Goal: Information Seeking & Learning: Find specific fact

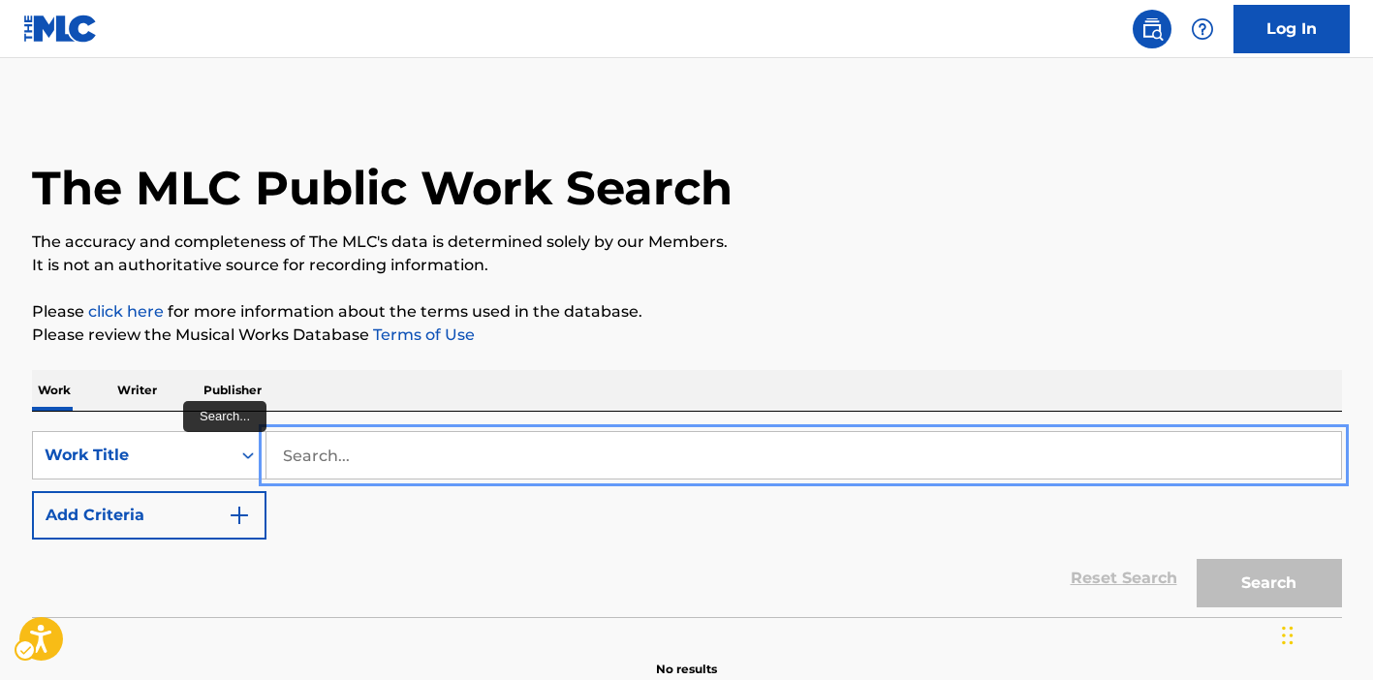
click at [460, 446] on input "Search..." at bounding box center [803, 455] width 1074 height 46
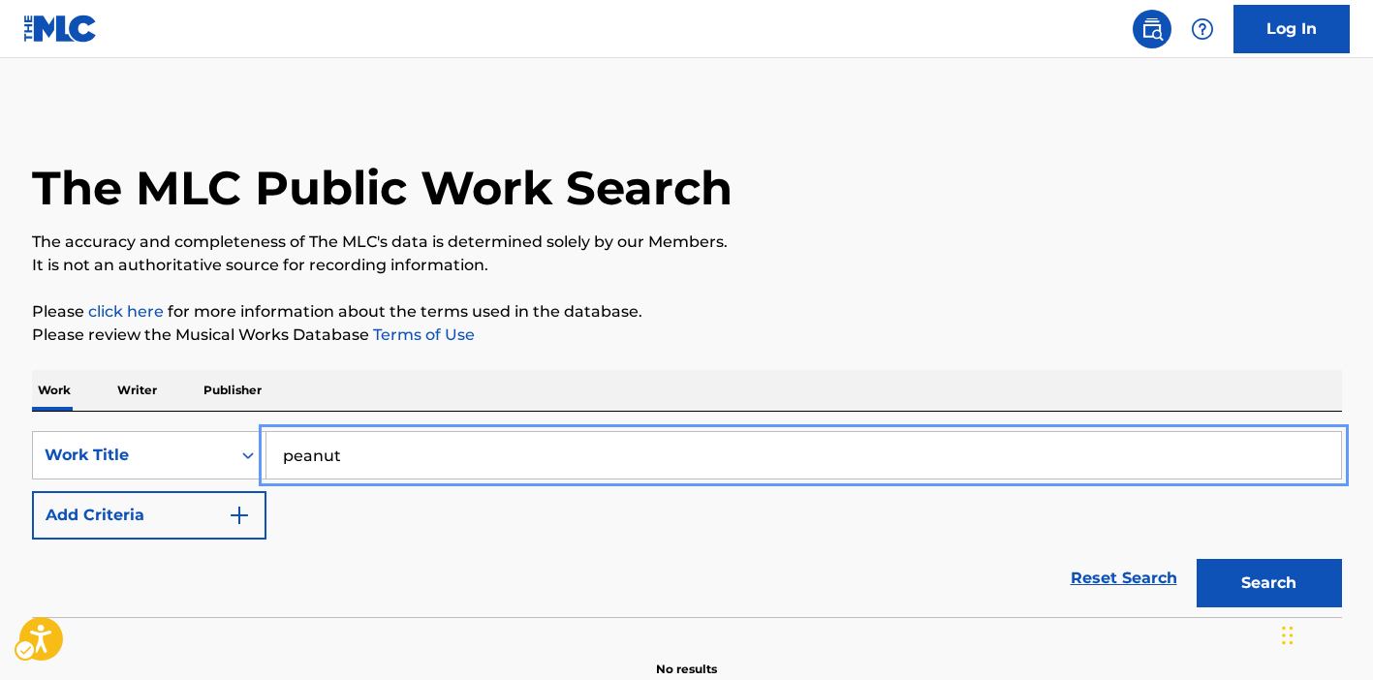
type input "peanut butter jelly time"
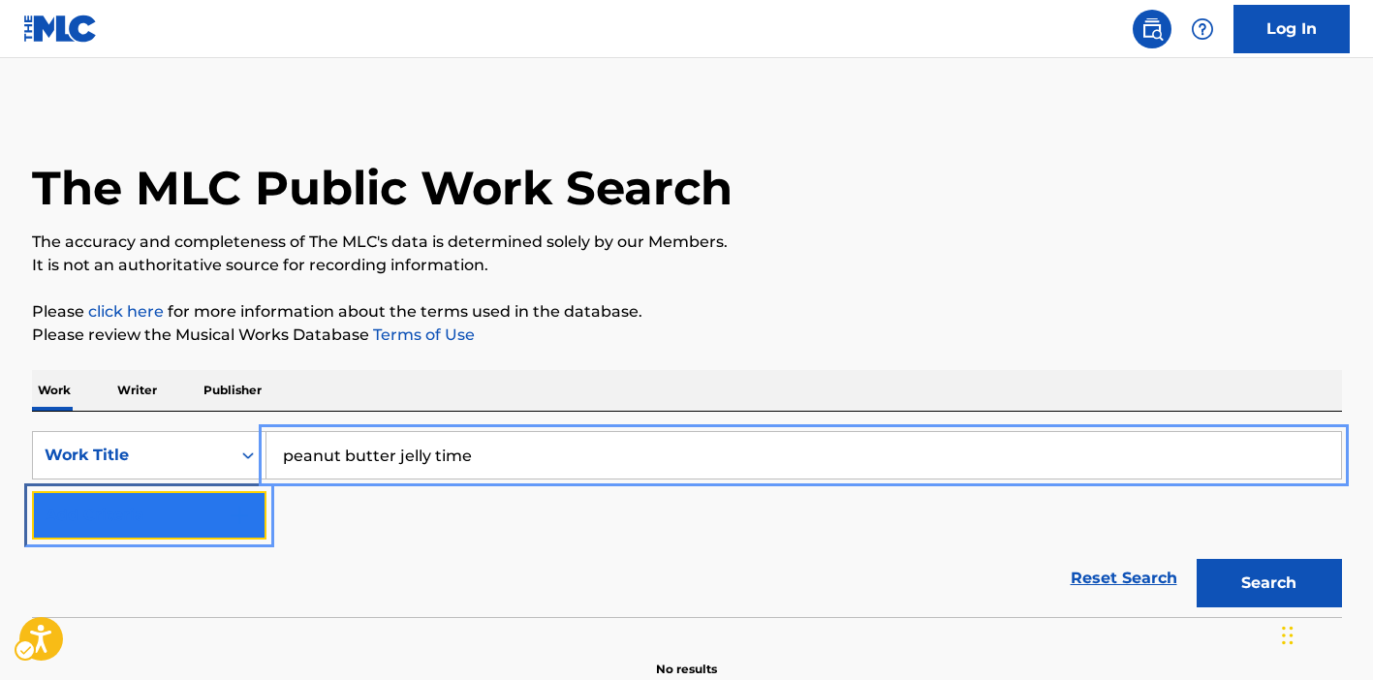
click at [201, 503] on button "Add Criteria" at bounding box center [149, 515] width 234 height 48
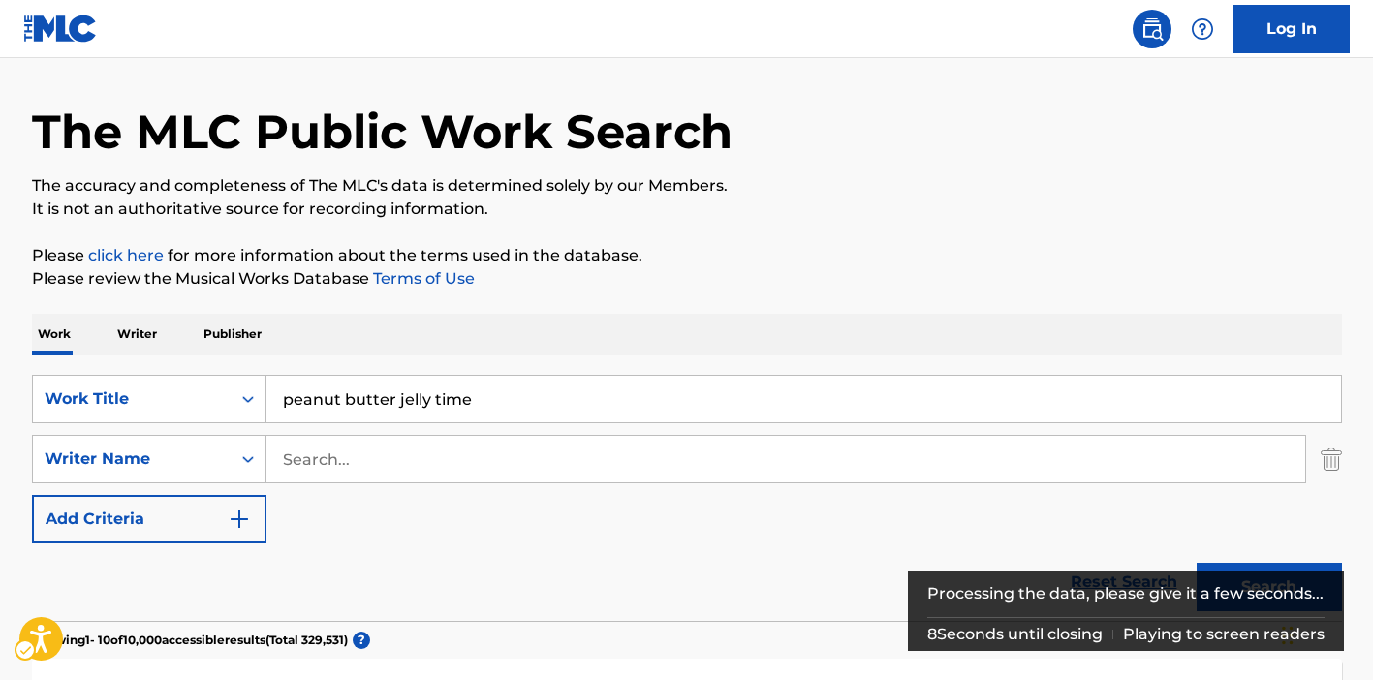
scroll to position [412, 0]
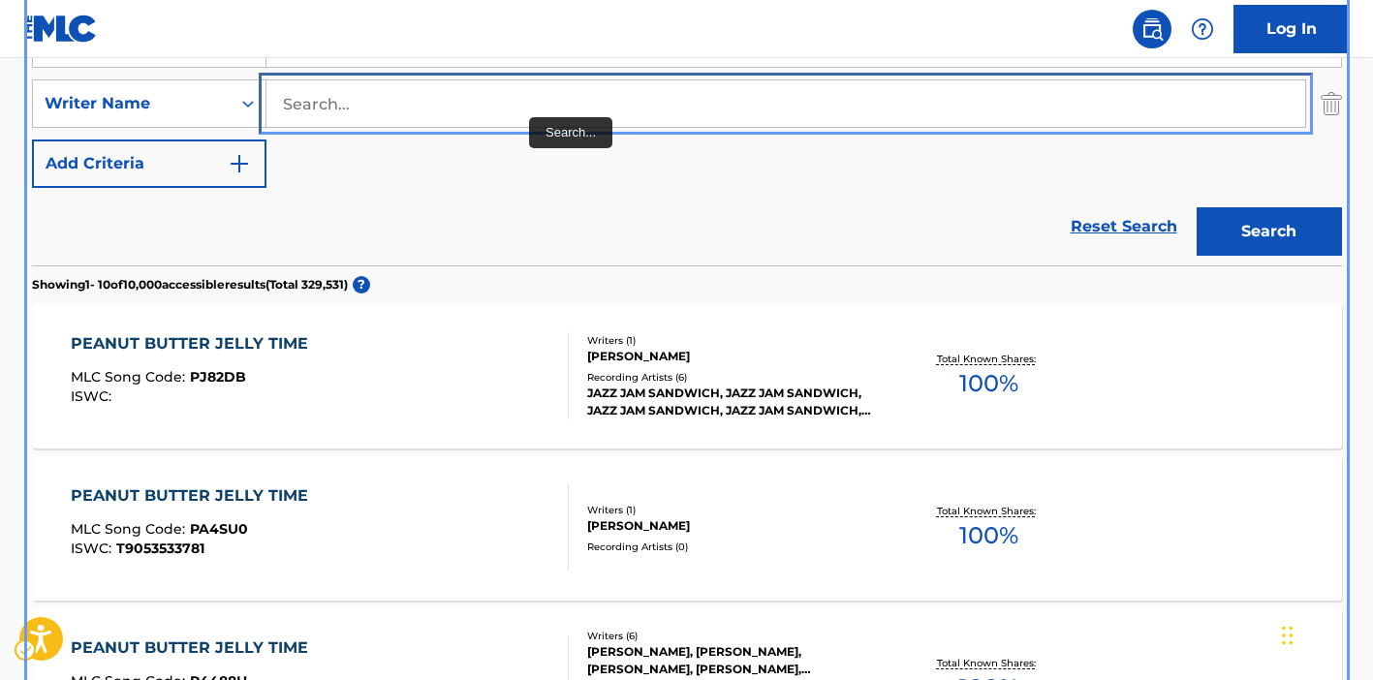
click at [517, 107] on input "Search..." at bounding box center [785, 103] width 1038 height 46
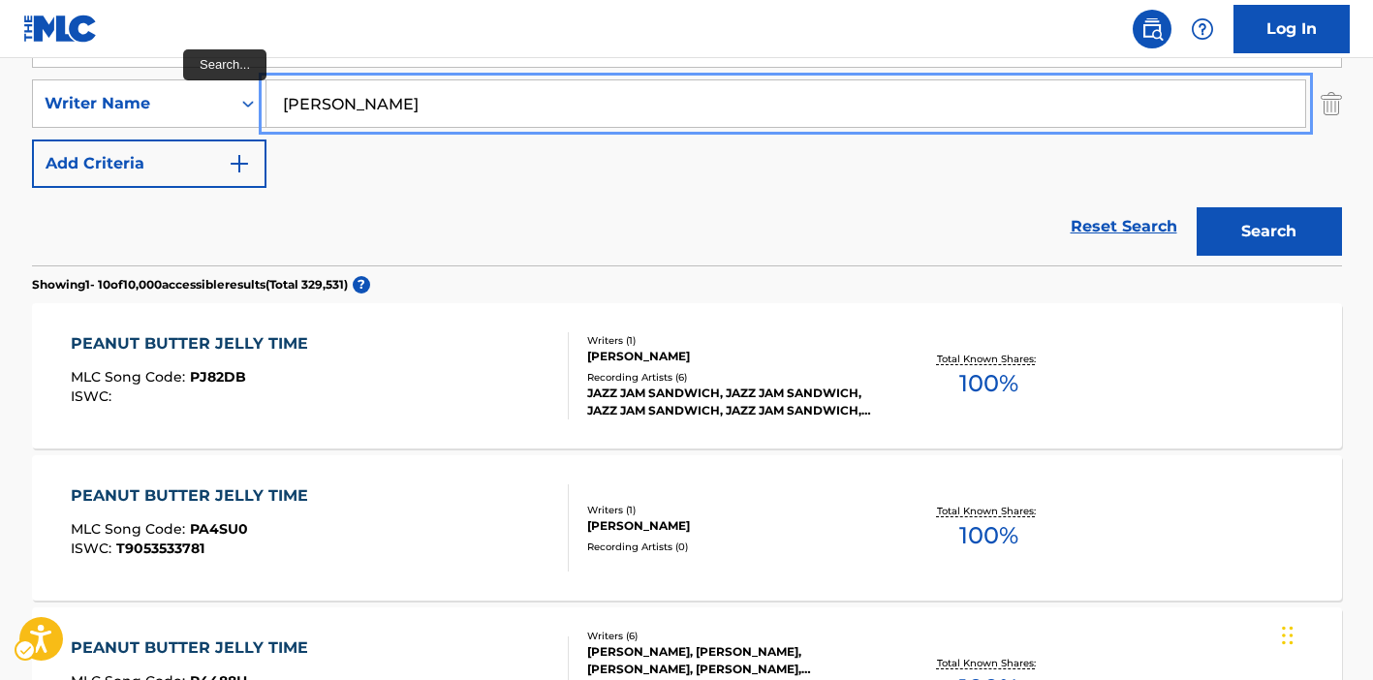
type input "[PERSON_NAME]"
click at [32, 139] on button "Add Criteria" at bounding box center [149, 163] width 234 height 48
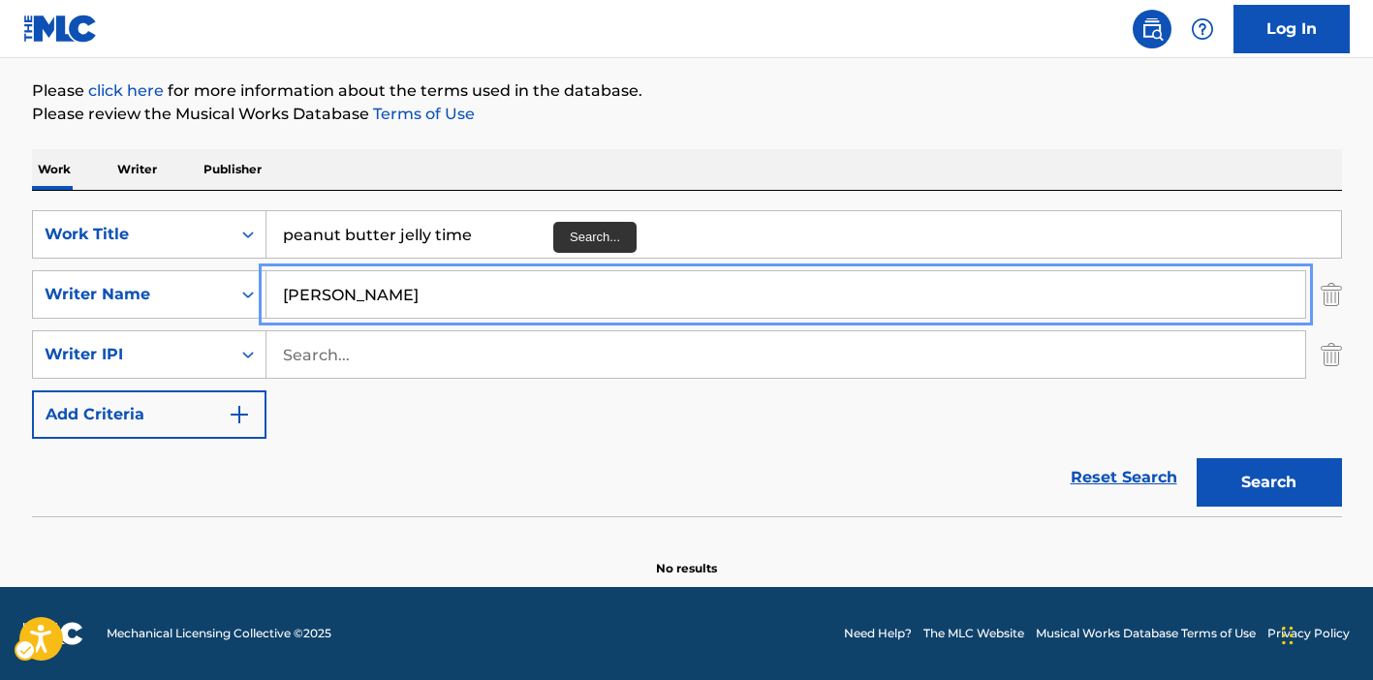
scroll to position [221, 0]
click at [32, 390] on button "Add Criteria" at bounding box center [149, 414] width 234 height 48
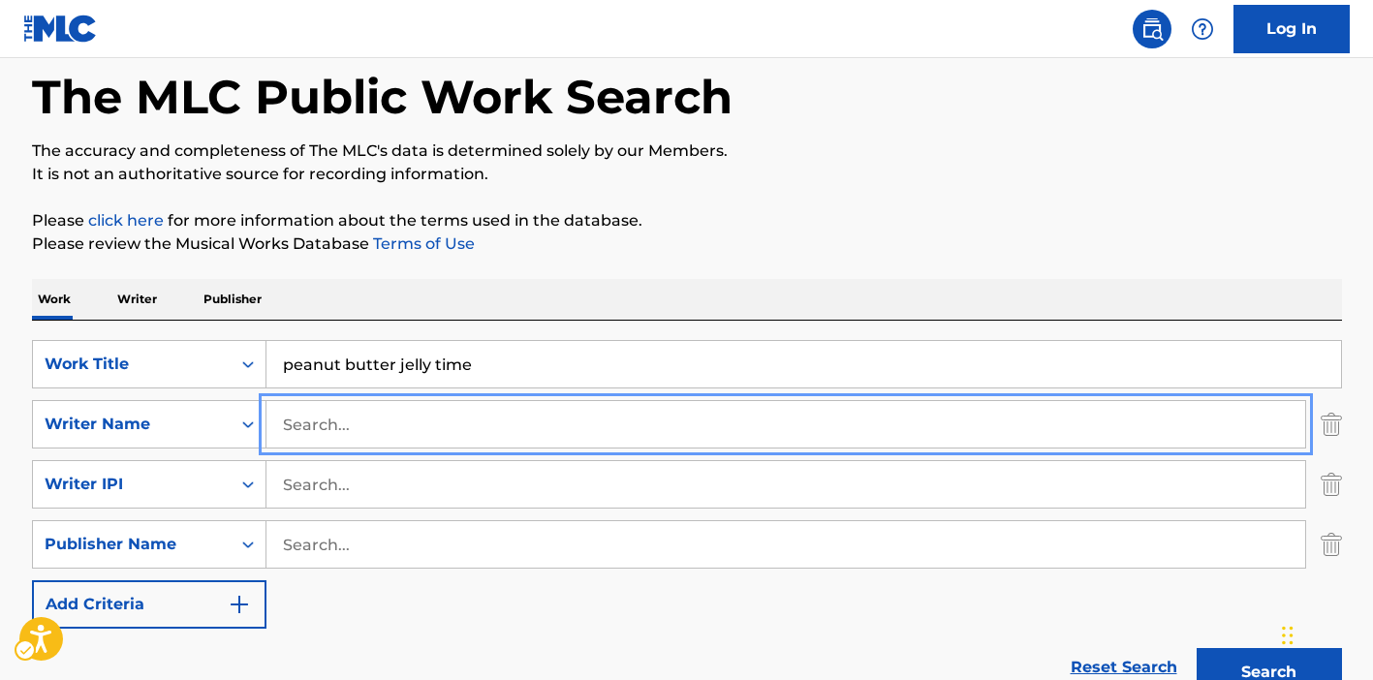
scroll to position [182, 0]
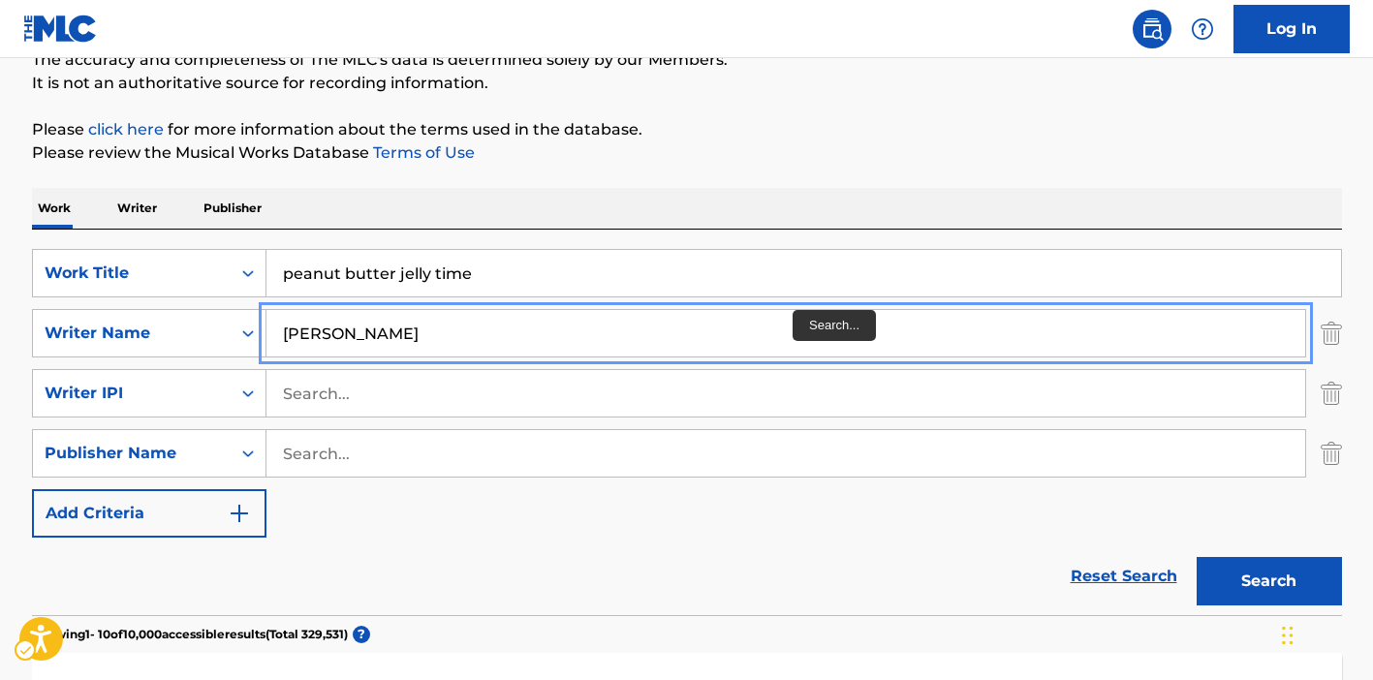
type input "[PERSON_NAME]"
click at [32, 489] on button "Add Criteria" at bounding box center [149, 513] width 234 height 48
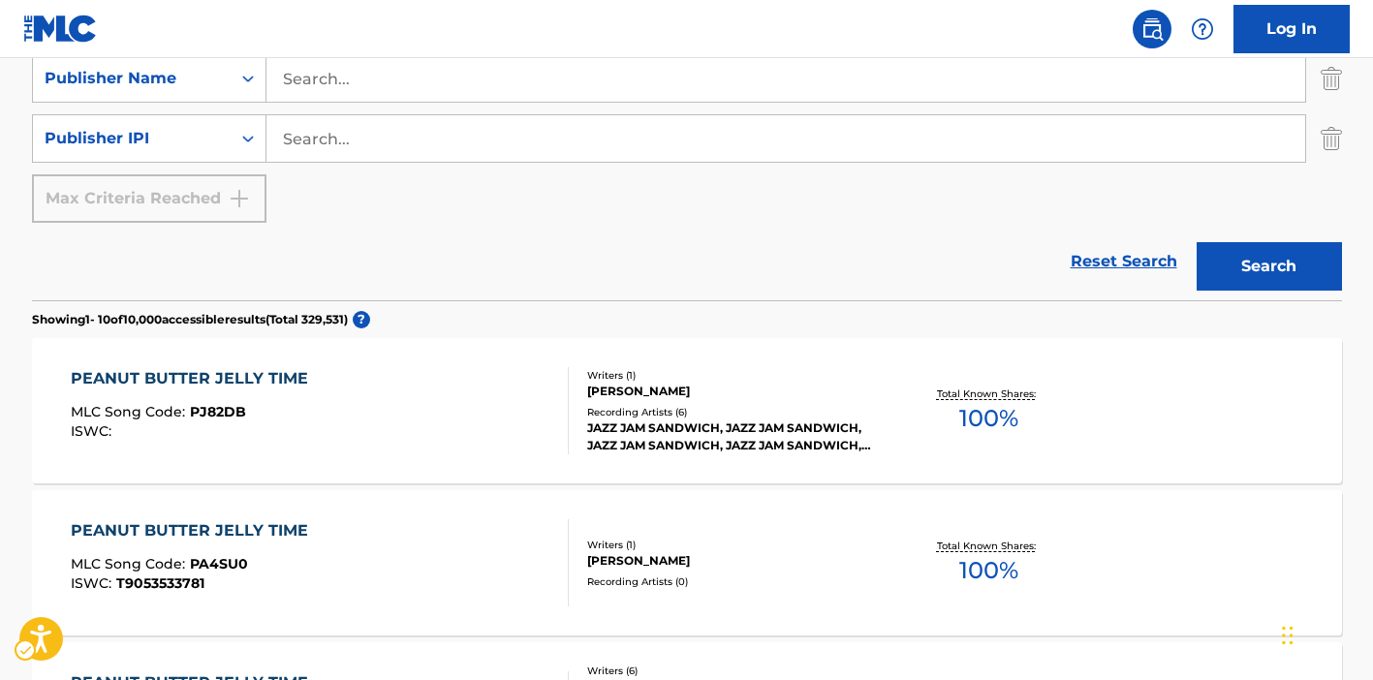
scroll to position [674, 0]
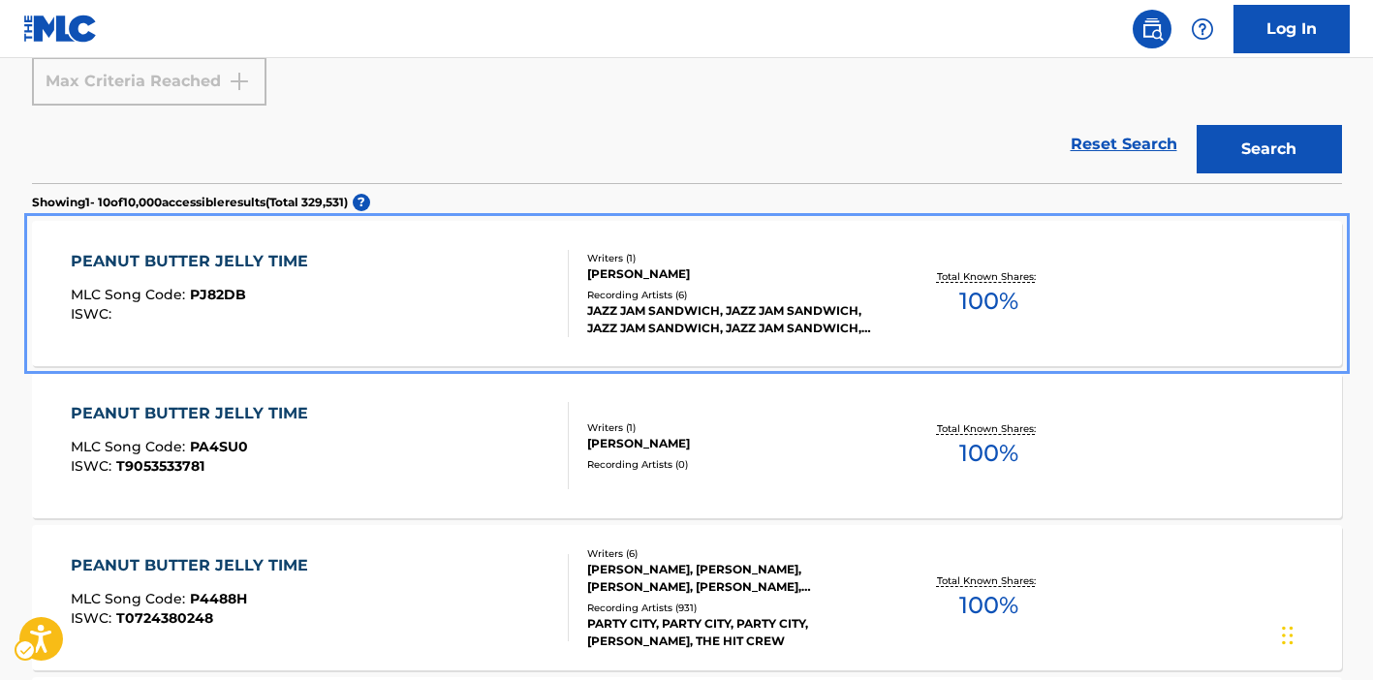
click at [503, 297] on div "PEANUT BUTTER JELLY TIME MLC Song Code : PJ82DB ISWC :" at bounding box center [320, 293] width 498 height 87
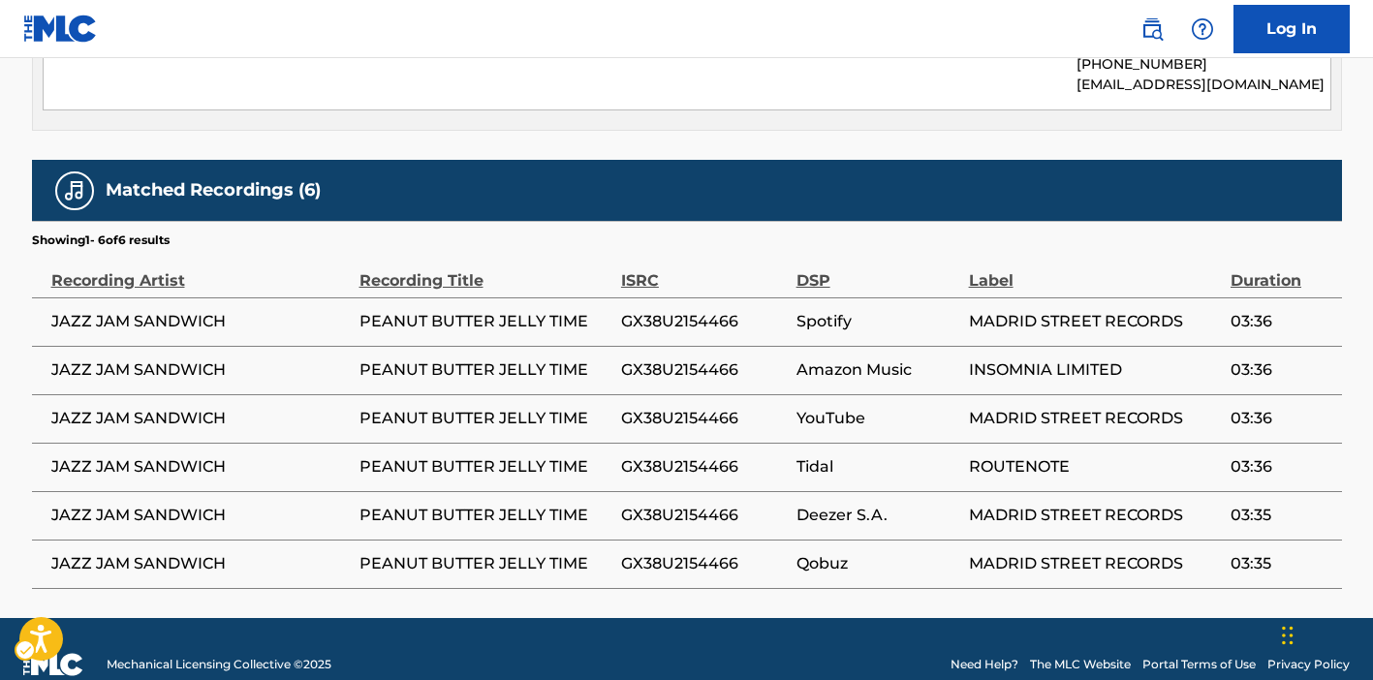
scroll to position [1079, 0]
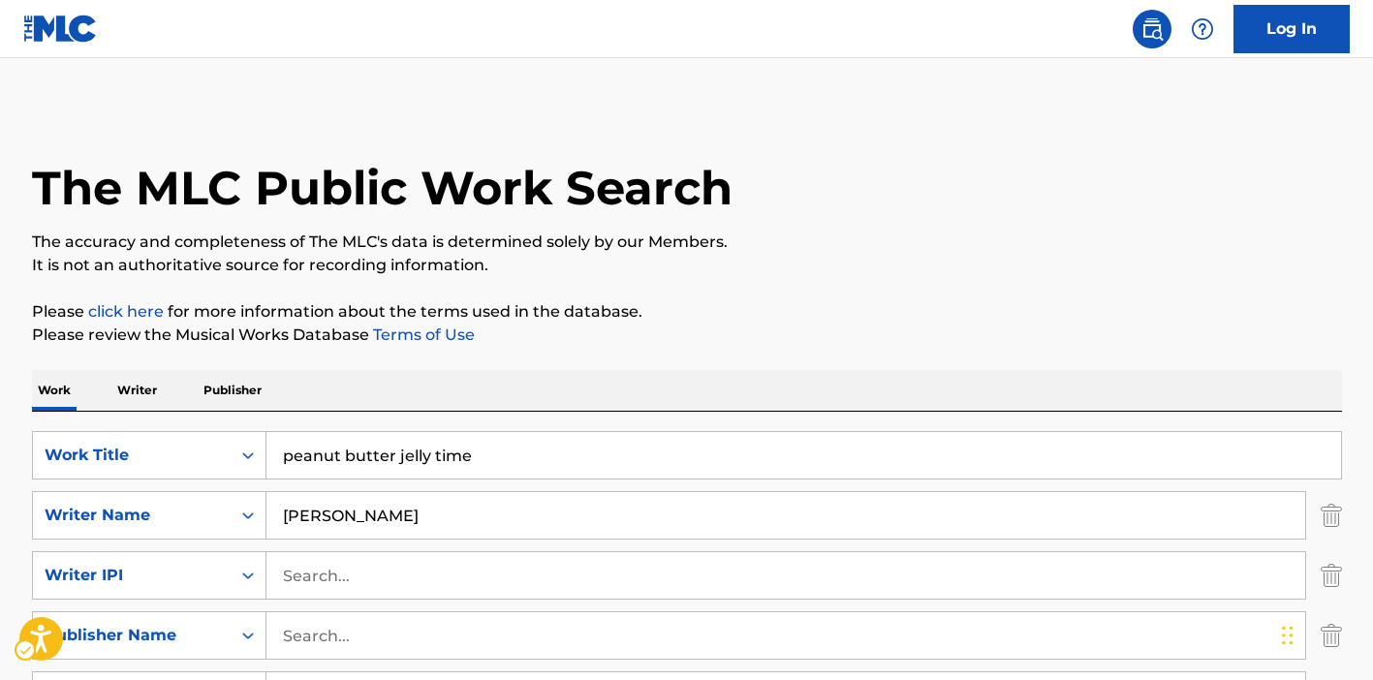
scroll to position [173, 0]
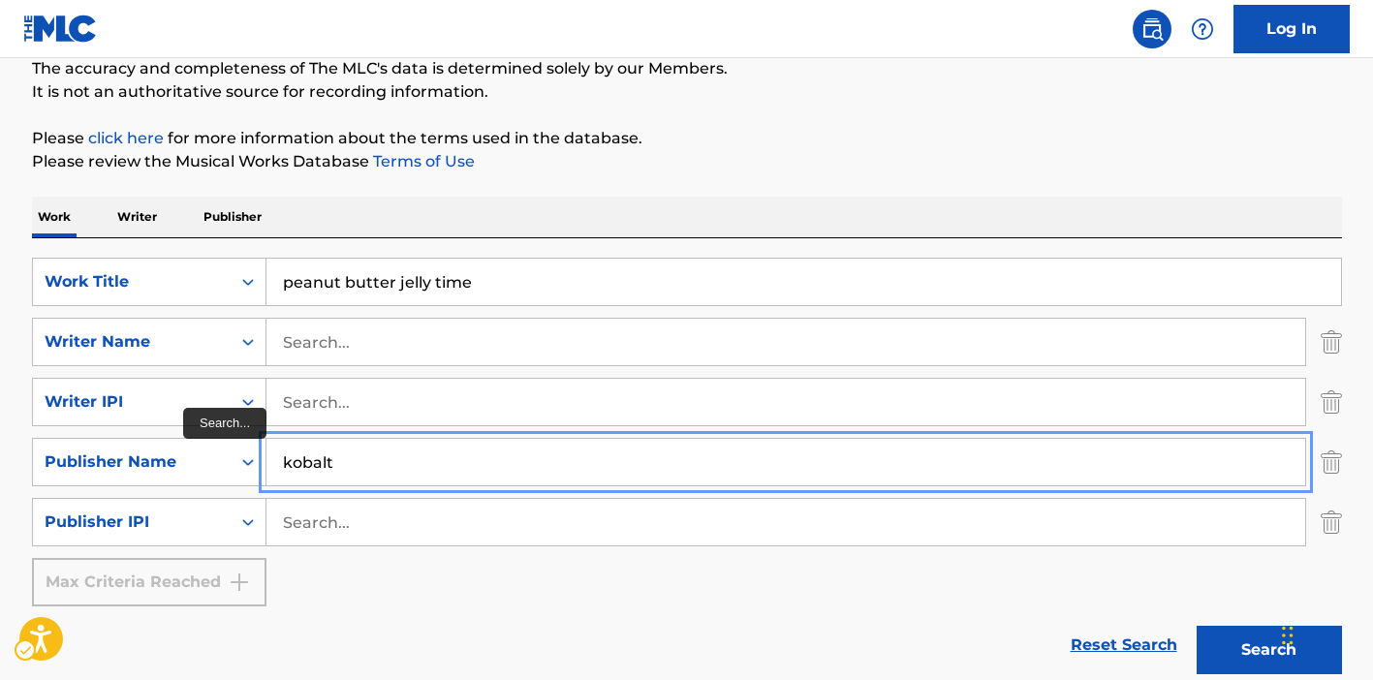
type input "kobalt"
click at [1196, 626] on button "Search" at bounding box center [1268, 650] width 145 height 48
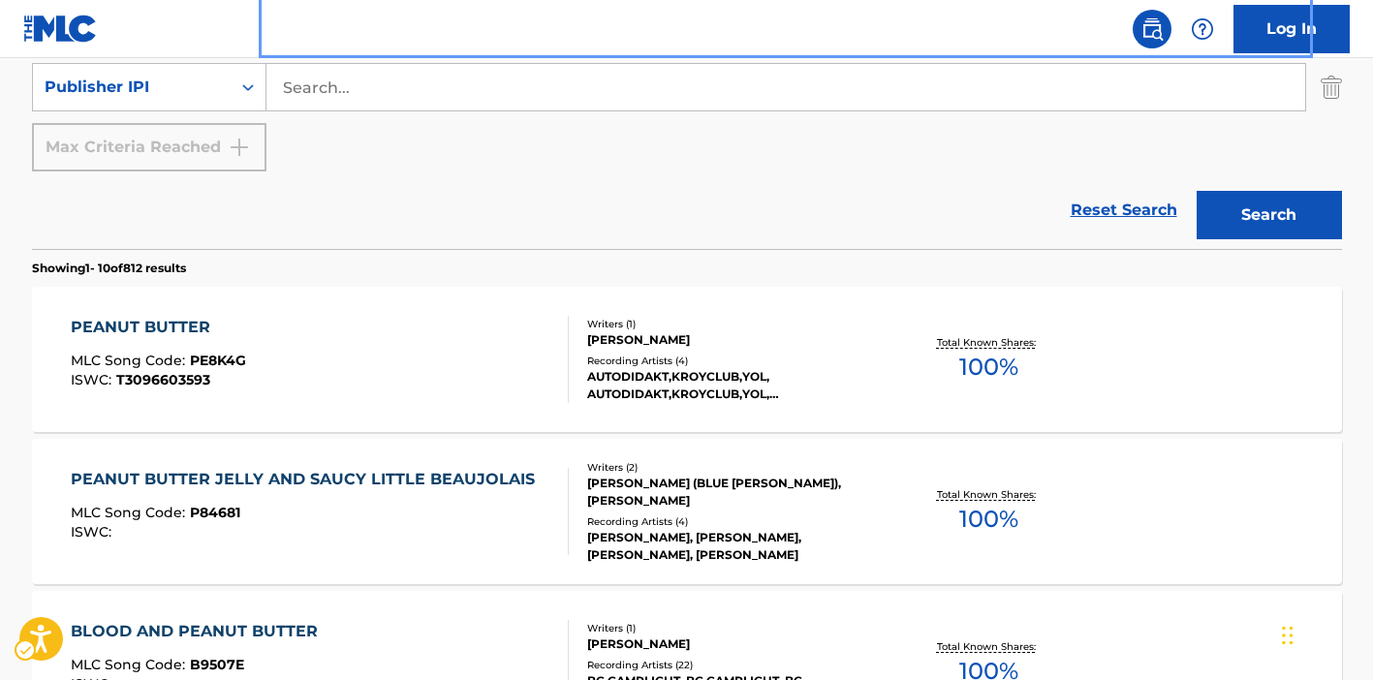
scroll to position [627, 0]
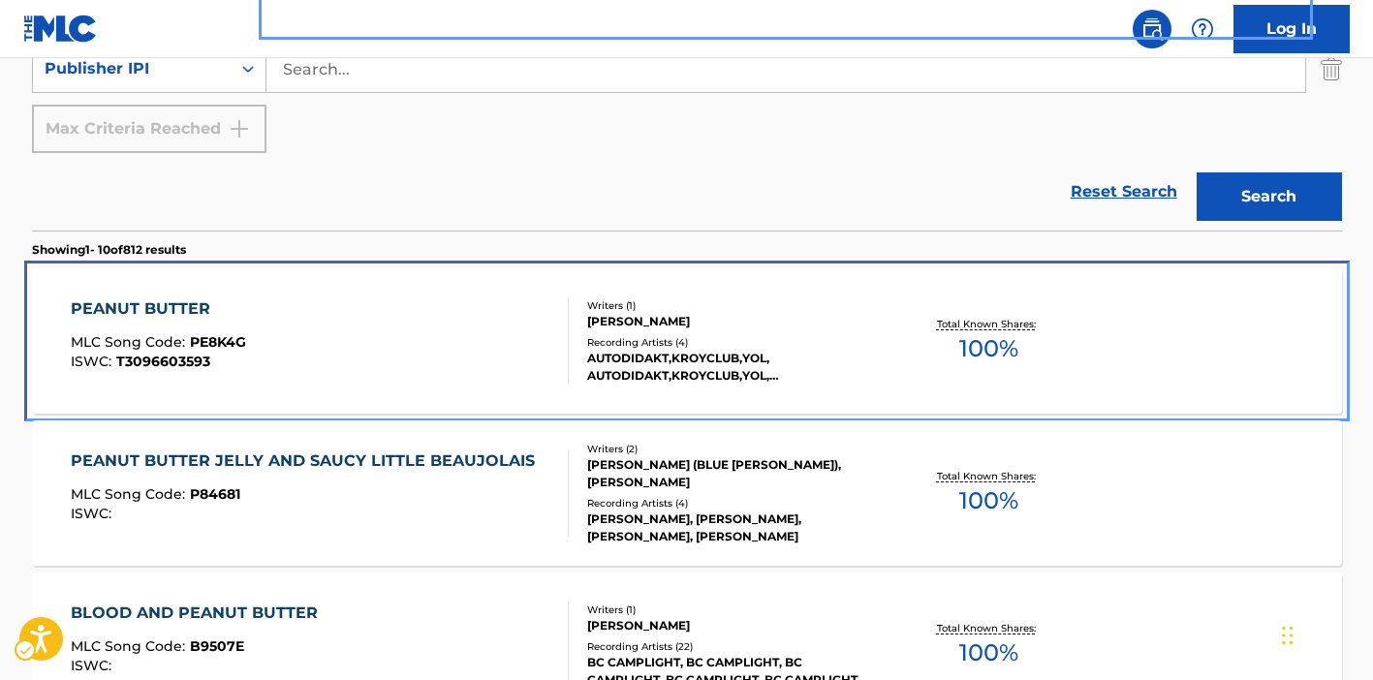
click at [439, 331] on div "PEANUT BUTTER MLC Song Code : PE8K4G ISWC : T3096603593" at bounding box center [320, 340] width 498 height 87
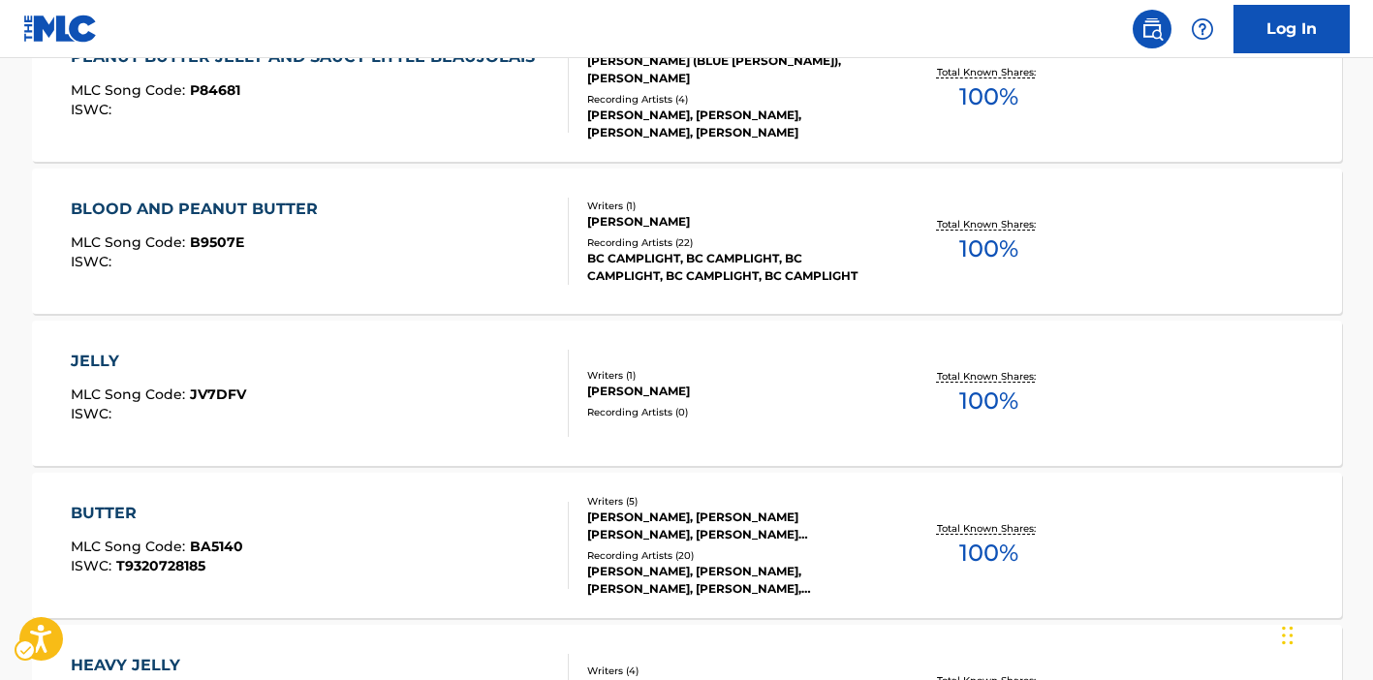
scroll to position [1094, 0]
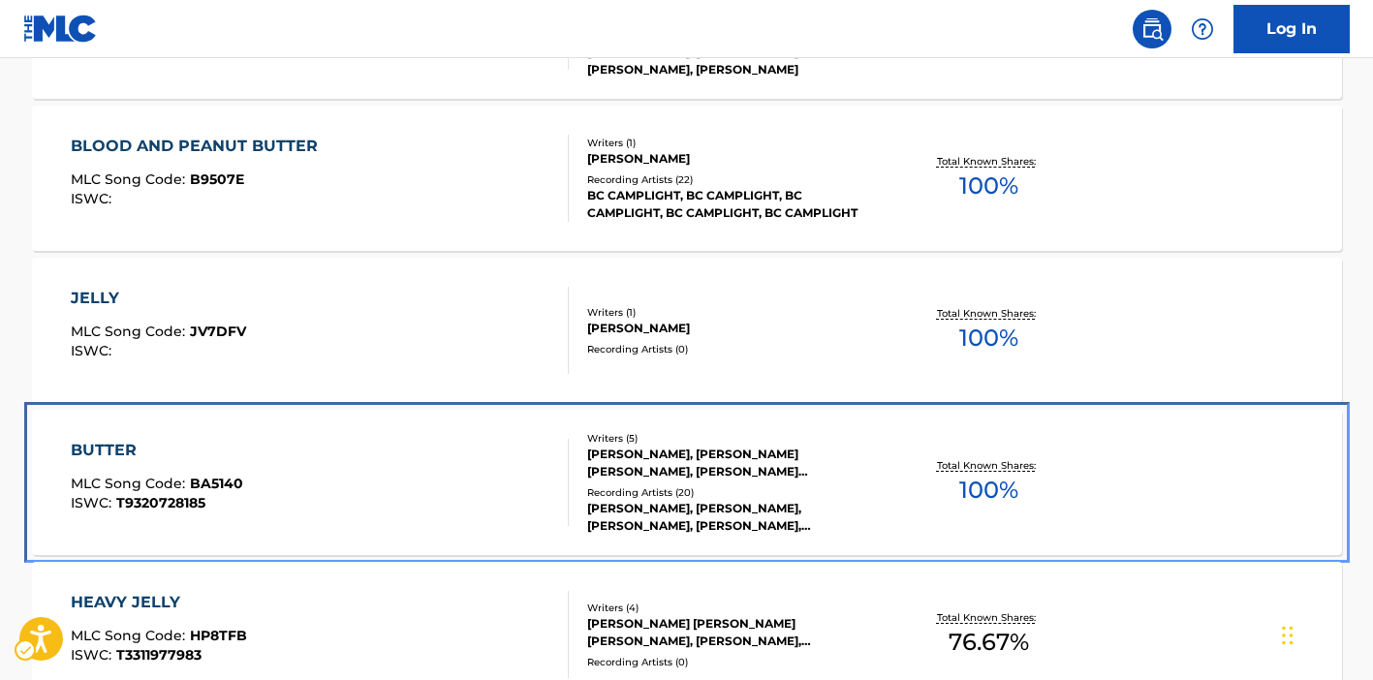
click at [508, 489] on div "BUTTER MLC Song Code : BA5140 ISWC : T9320728185" at bounding box center [320, 482] width 498 height 87
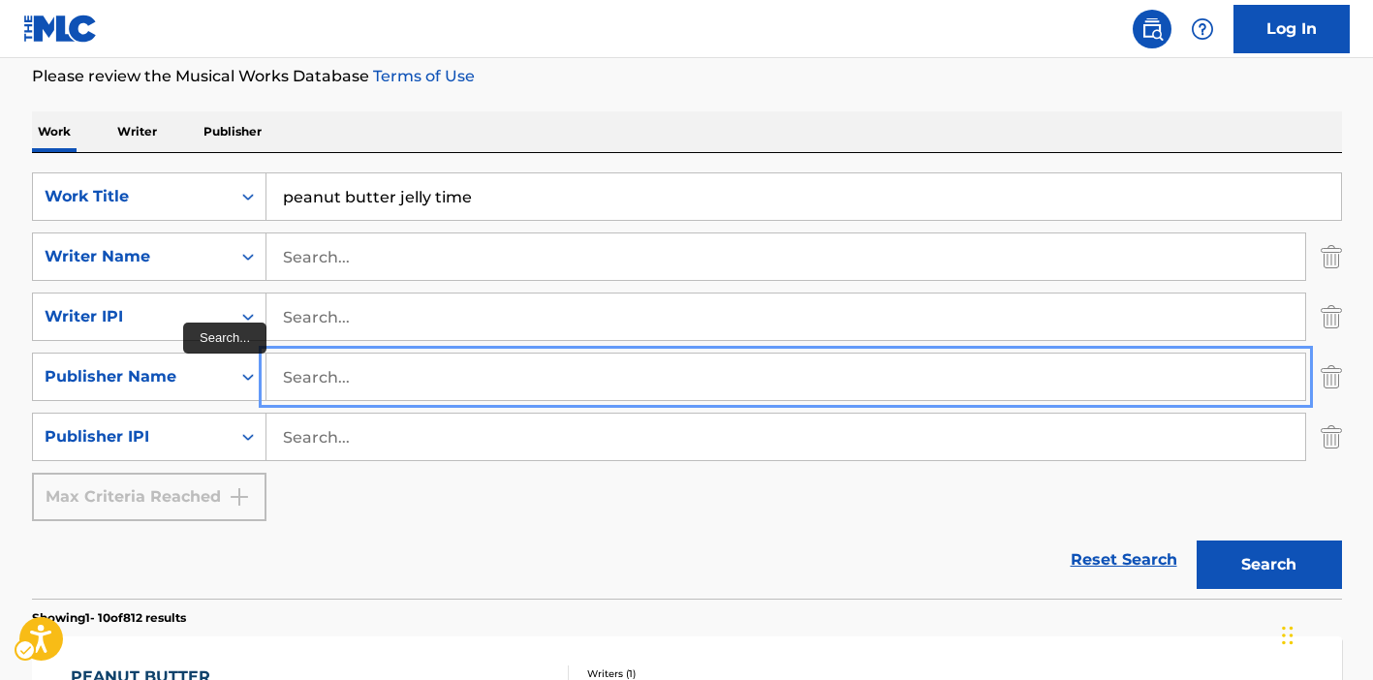
scroll to position [253, 0]
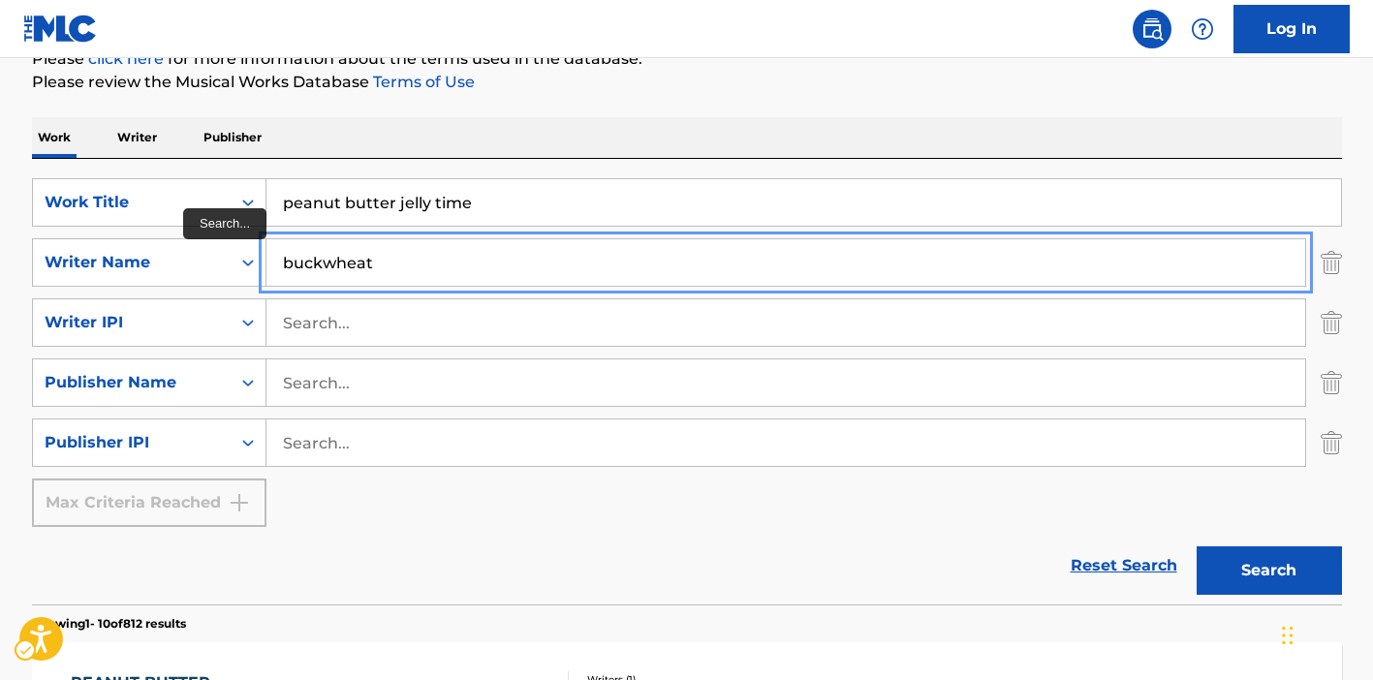
type input "buckwheat"
click at [1196, 546] on button "Search" at bounding box center [1268, 570] width 145 height 48
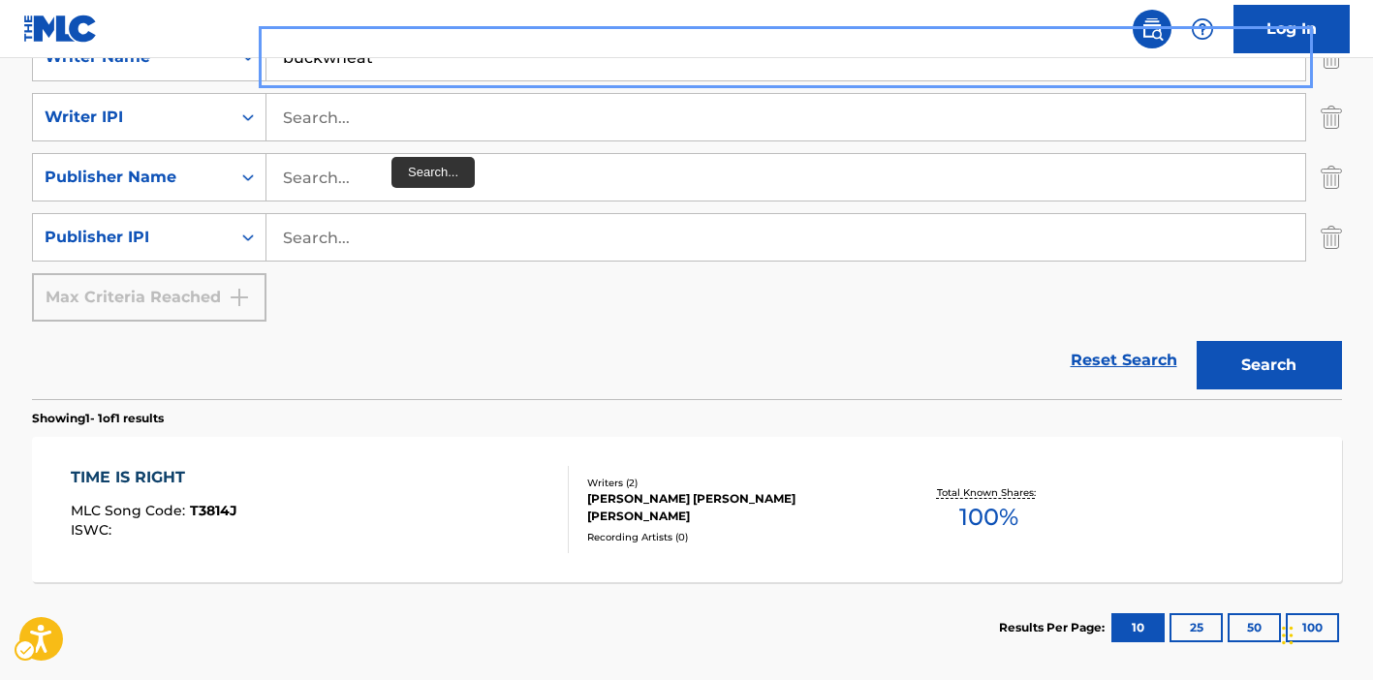
scroll to position [554, 0]
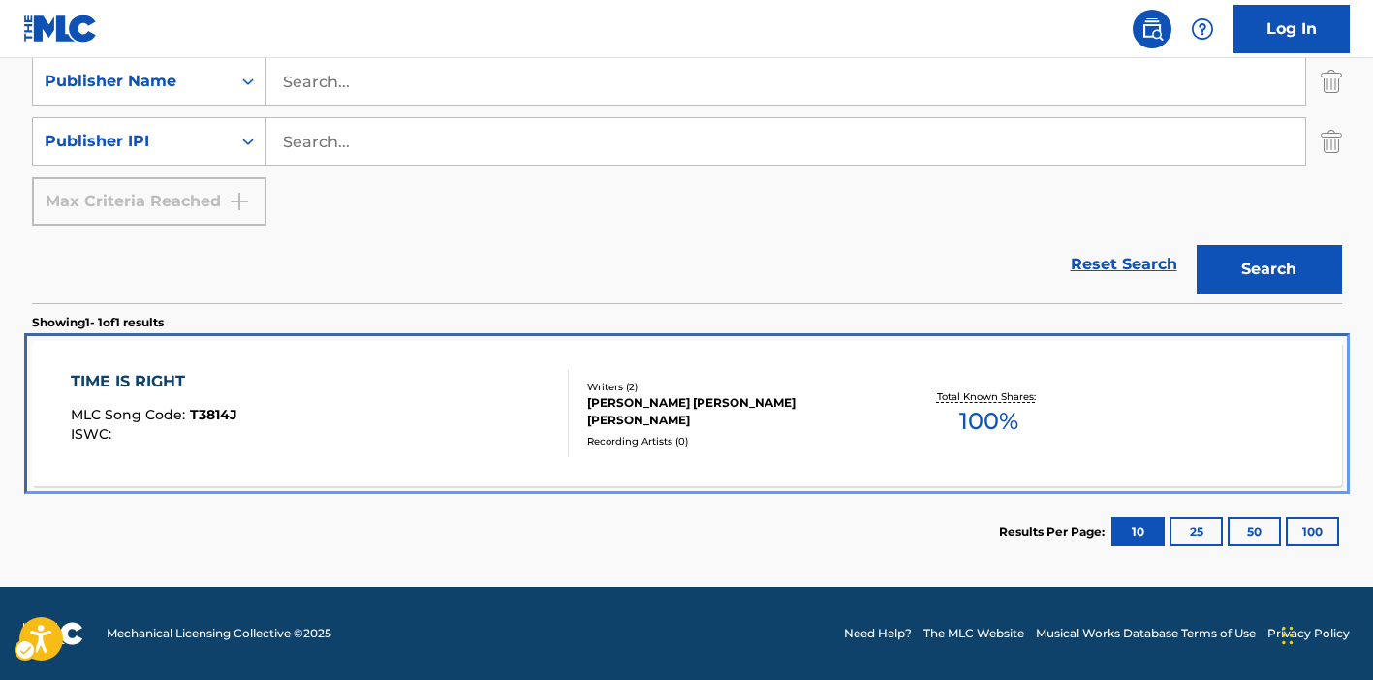
click at [401, 404] on div "TIME IS RIGHT MLC Song Code : T3814J ISWC :" at bounding box center [320, 413] width 498 height 87
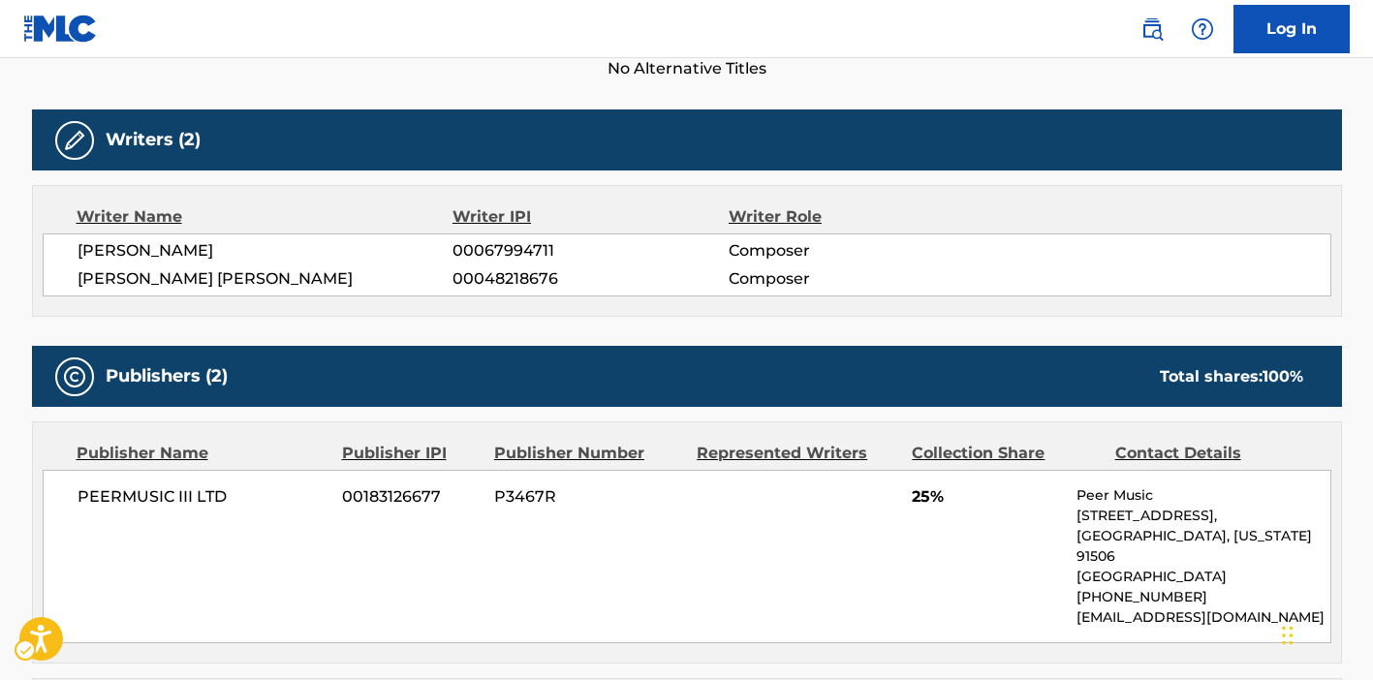
scroll to position [554, 0]
